Goal: Task Accomplishment & Management: Manage account settings

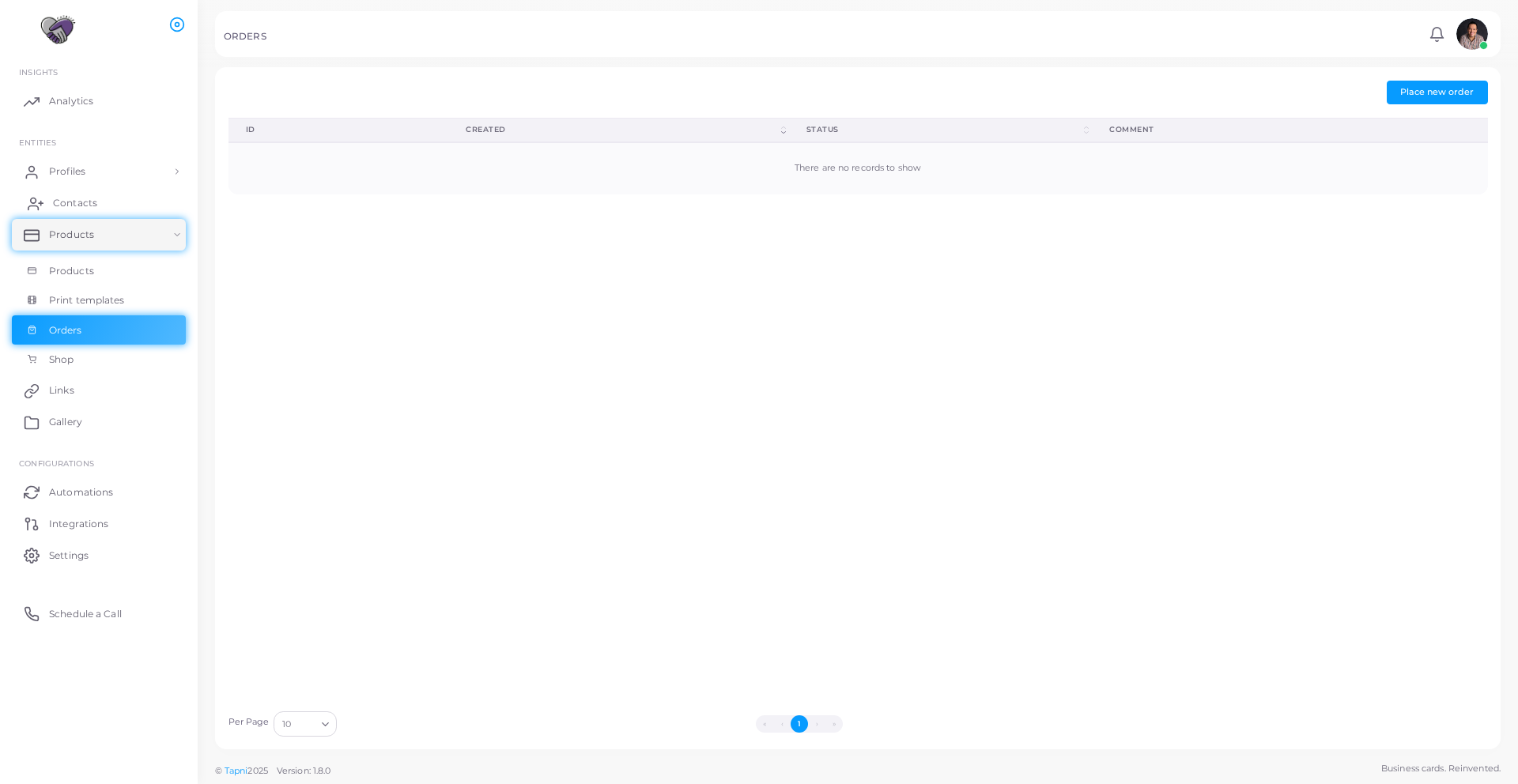
click at [82, 213] on link "Contacts" at bounding box center [99, 203] width 174 height 31
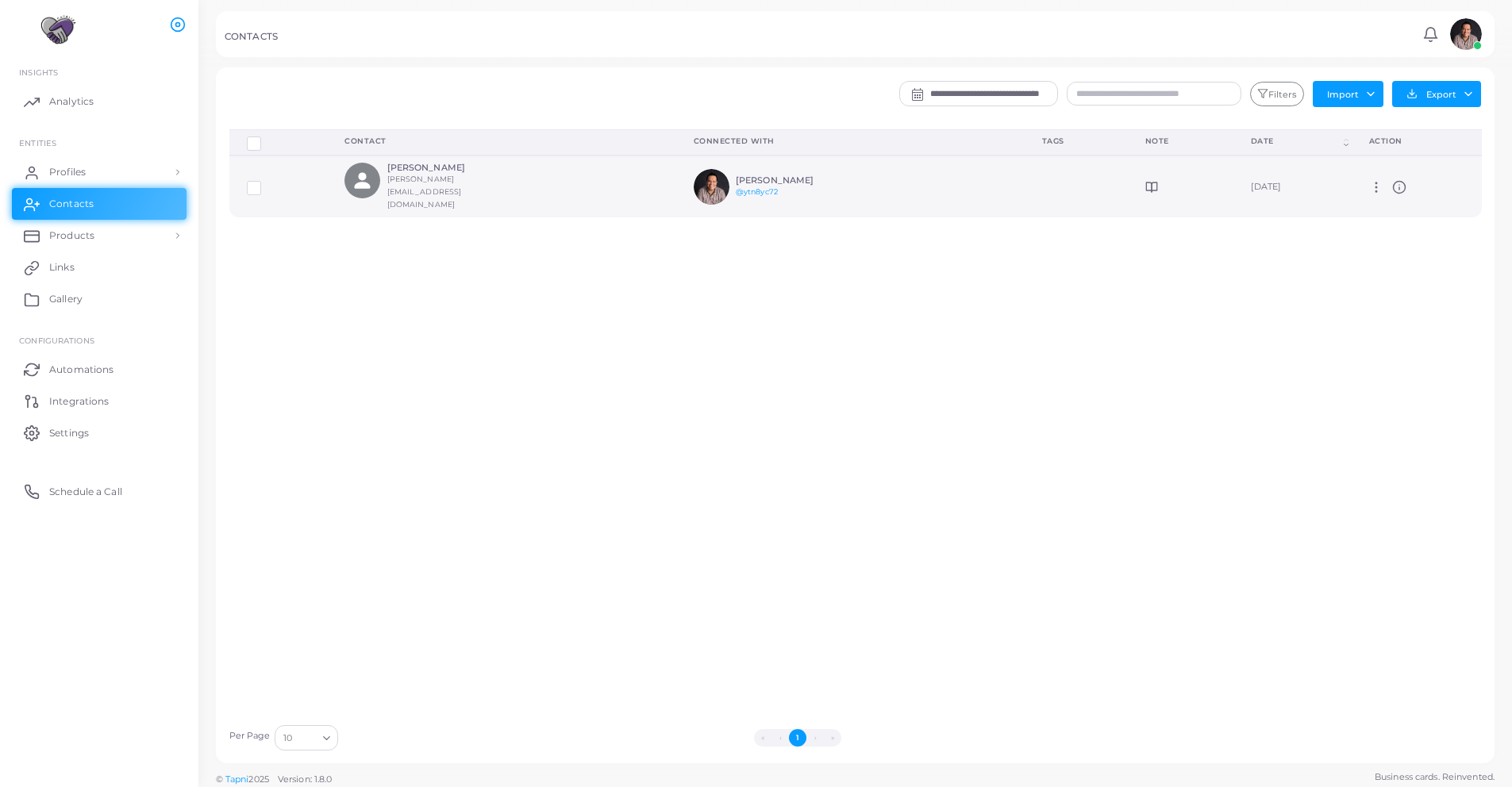
click at [1393, 182] on circle at bounding box center [1398, 186] width 12 height 12
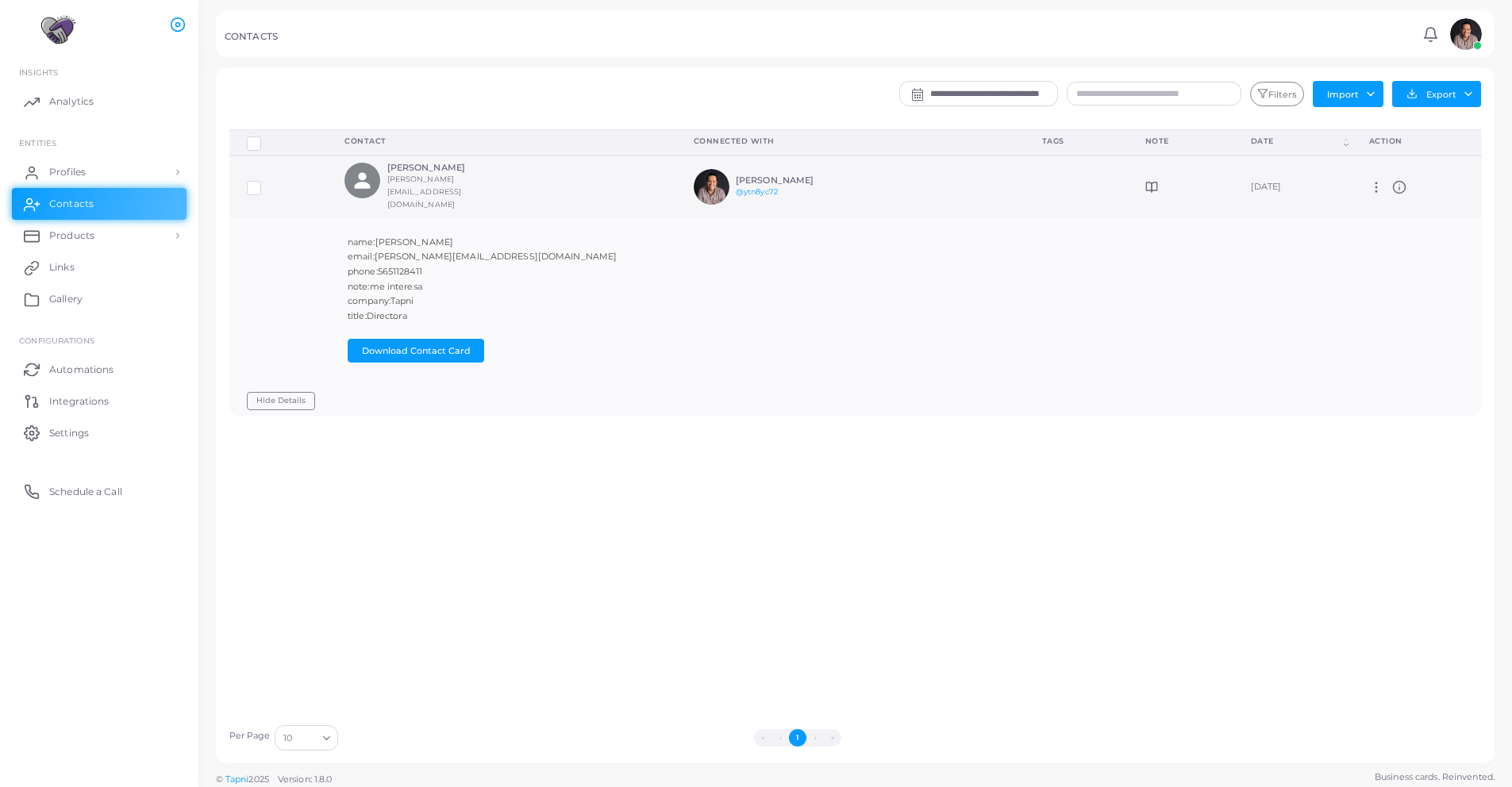
click at [1373, 182] on icon at bounding box center [1377, 187] width 15 height 15
click at [345, 564] on div "Delete Connections Manage Connections Show Selections Contact Connected With Ta…" at bounding box center [855, 423] width 1270 height 587
